Goal: Book appointment/travel/reservation

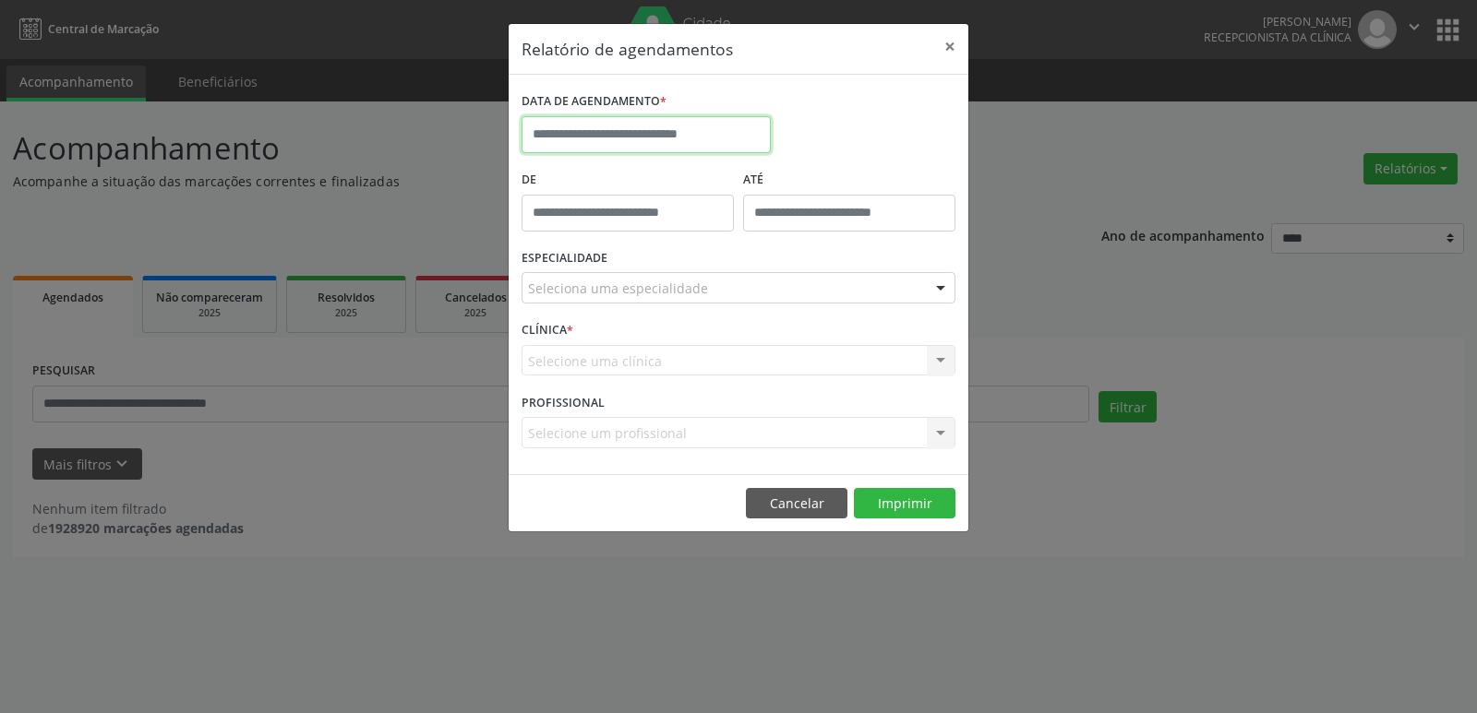
click at [631, 136] on input "text" at bounding box center [646, 134] width 249 height 37
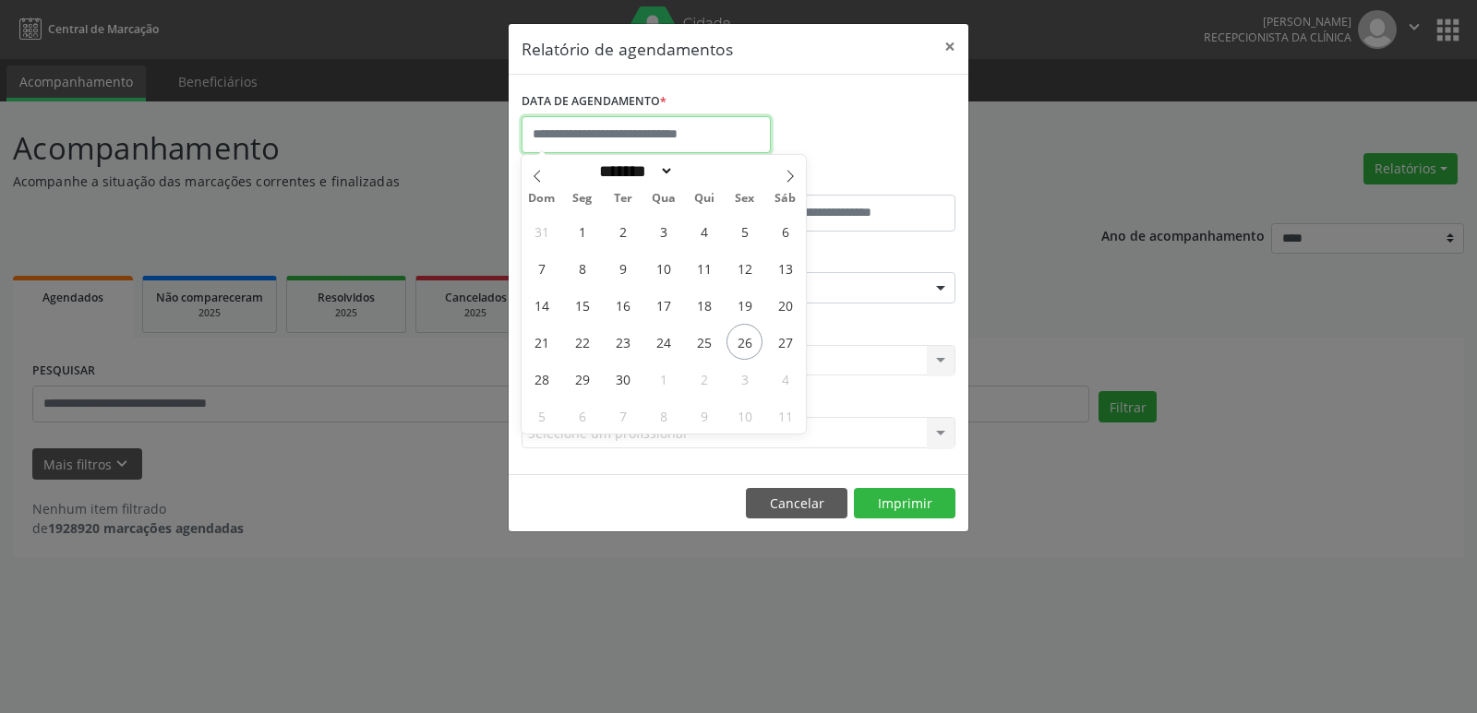
click at [631, 136] on input "text" at bounding box center [646, 134] width 249 height 37
click at [582, 379] on span "29" at bounding box center [582, 379] width 36 height 36
type input "**********"
click at [582, 379] on span "29" at bounding box center [582, 379] width 36 height 36
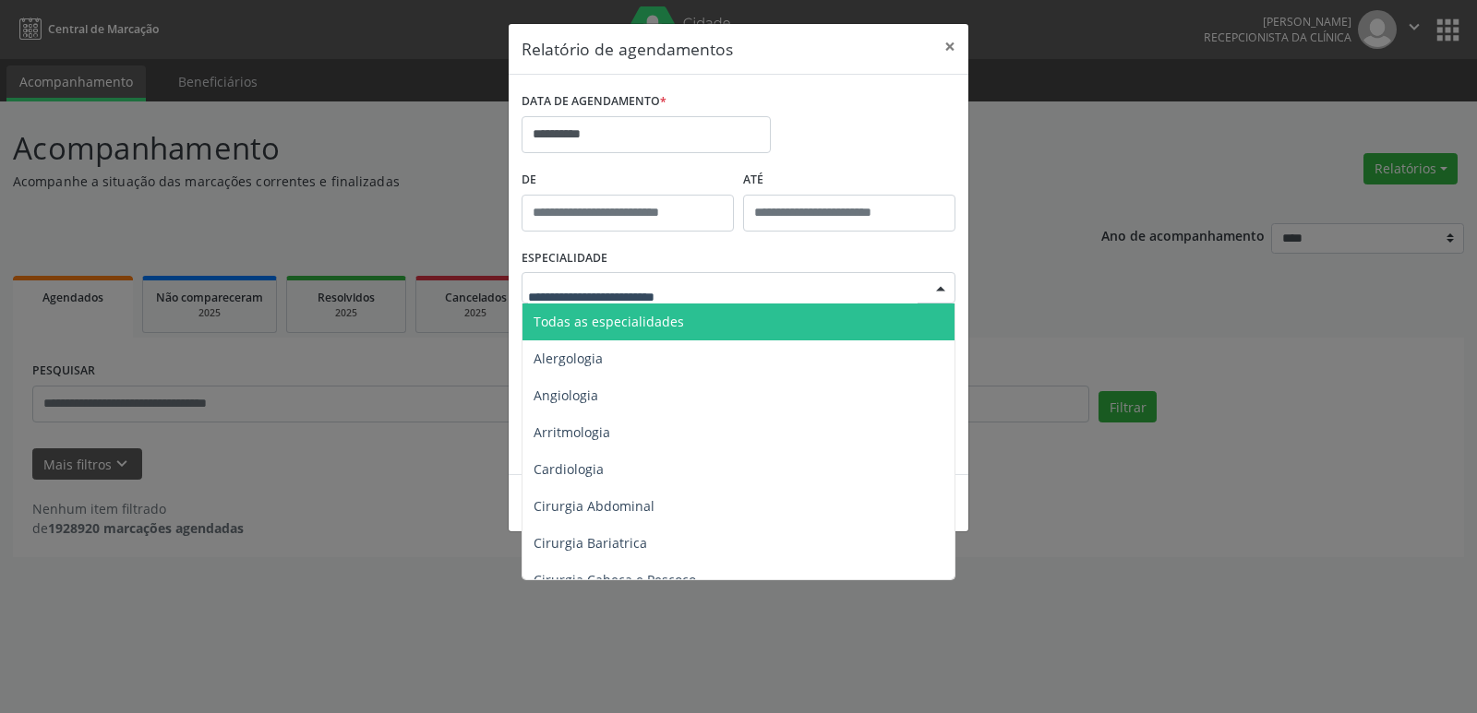
click at [937, 291] on div at bounding box center [941, 288] width 28 height 31
click at [909, 318] on span "Todas as especialidades" at bounding box center [739, 322] width 435 height 37
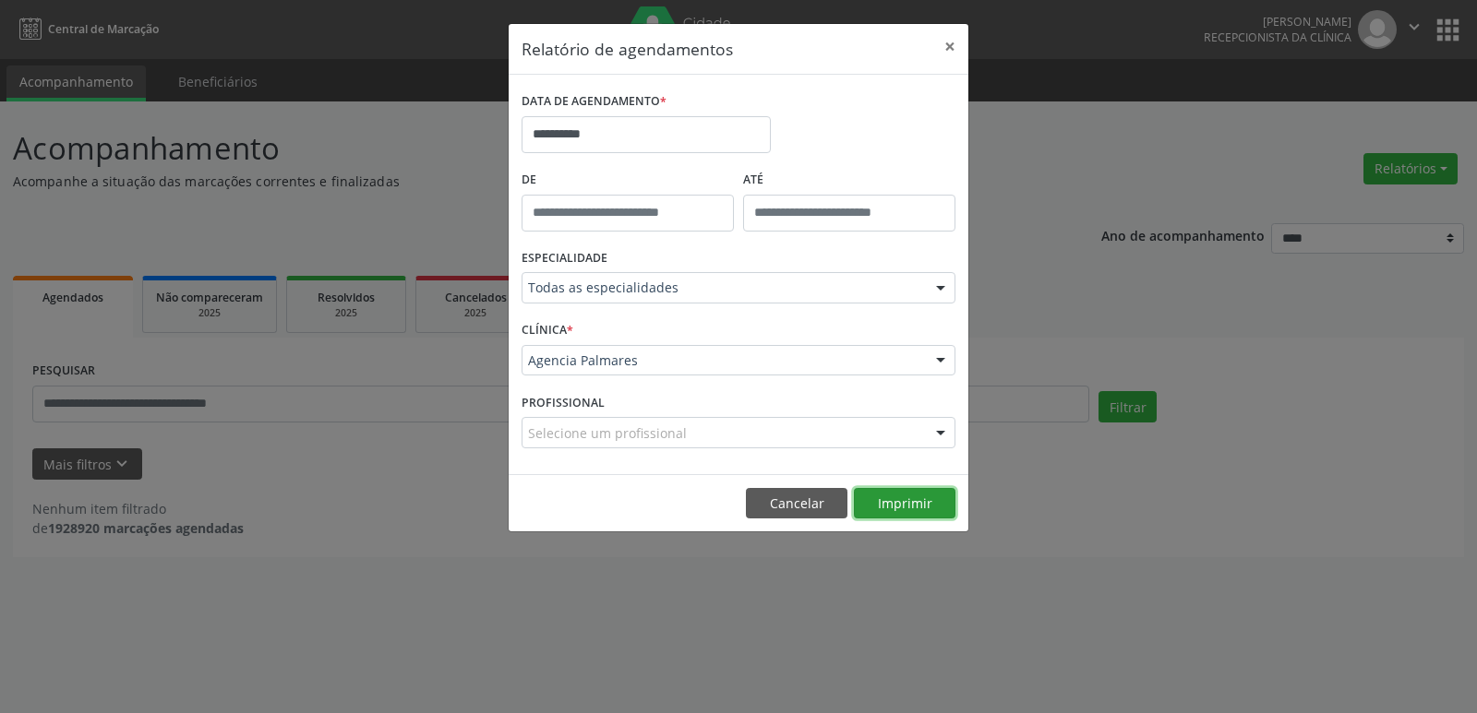
click at [893, 495] on button "Imprimir" at bounding box center [905, 503] width 102 height 31
click at [953, 46] on button "×" at bounding box center [949, 46] width 37 height 45
